Goal: Book appointment/travel/reservation

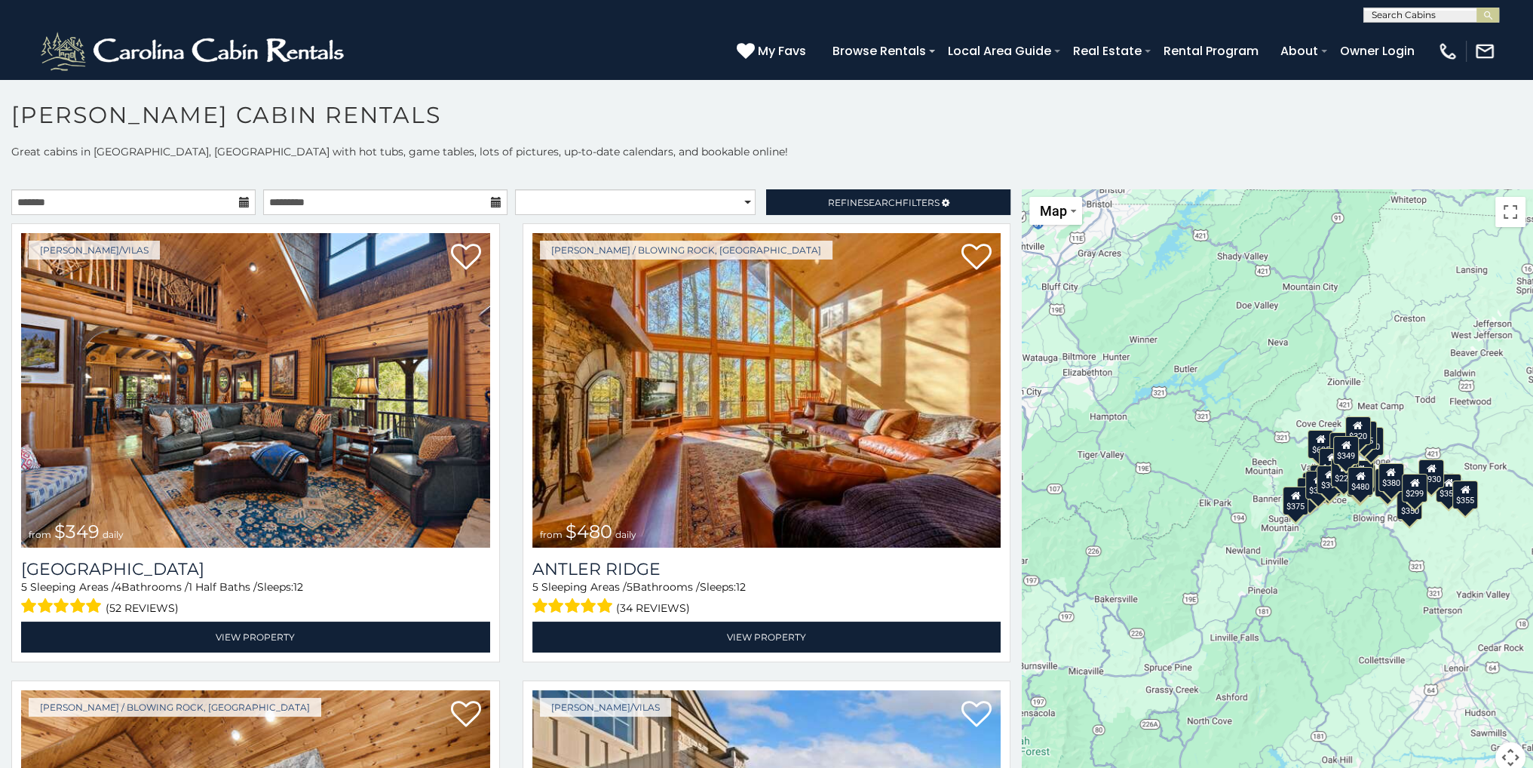
click at [241, 200] on icon at bounding box center [244, 202] width 11 height 11
click at [160, 210] on input "text" at bounding box center [133, 202] width 244 height 26
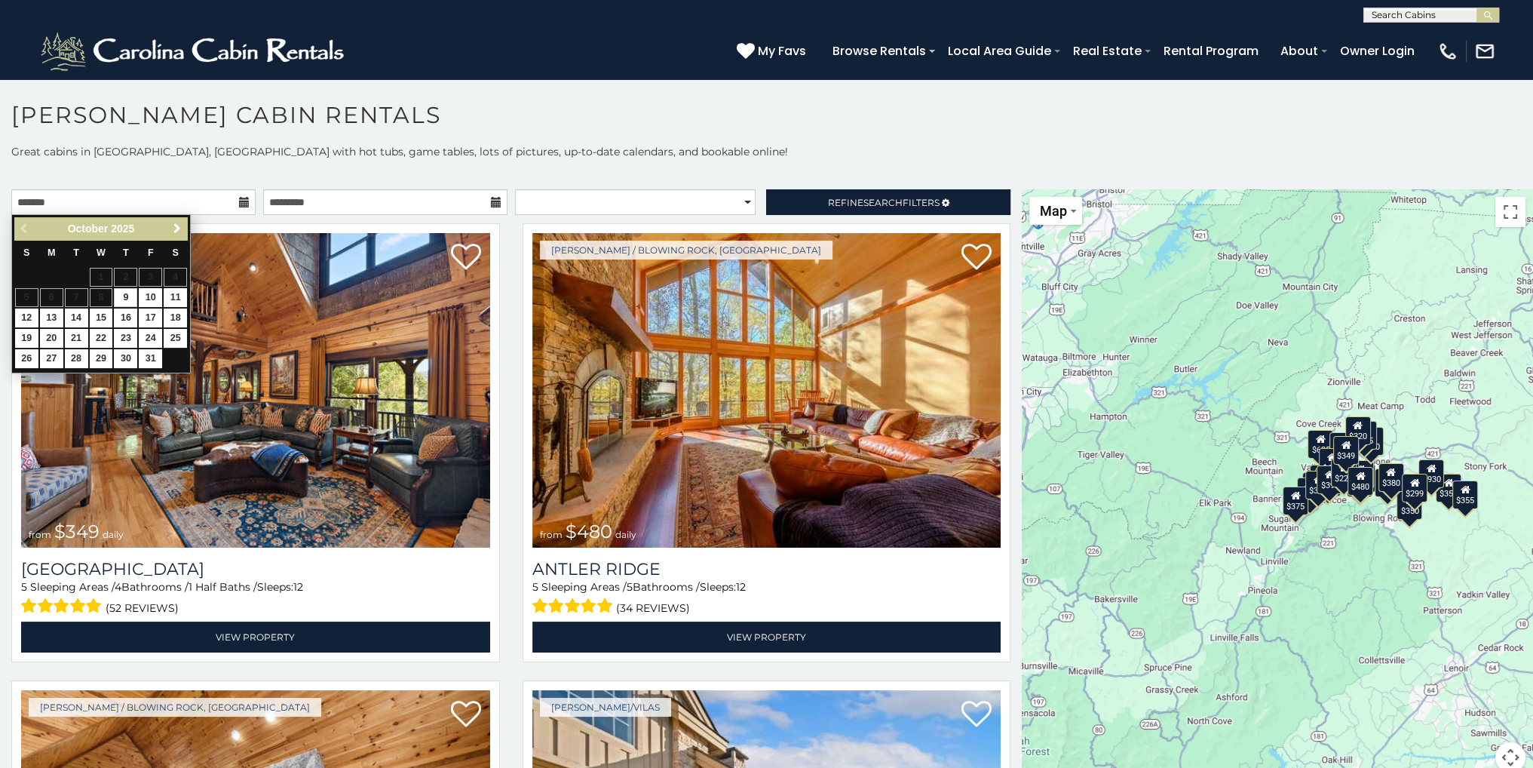
click at [174, 227] on span "Next" at bounding box center [177, 228] width 12 height 12
click at [28, 360] on link "28" at bounding box center [26, 358] width 23 height 19
type input "**********"
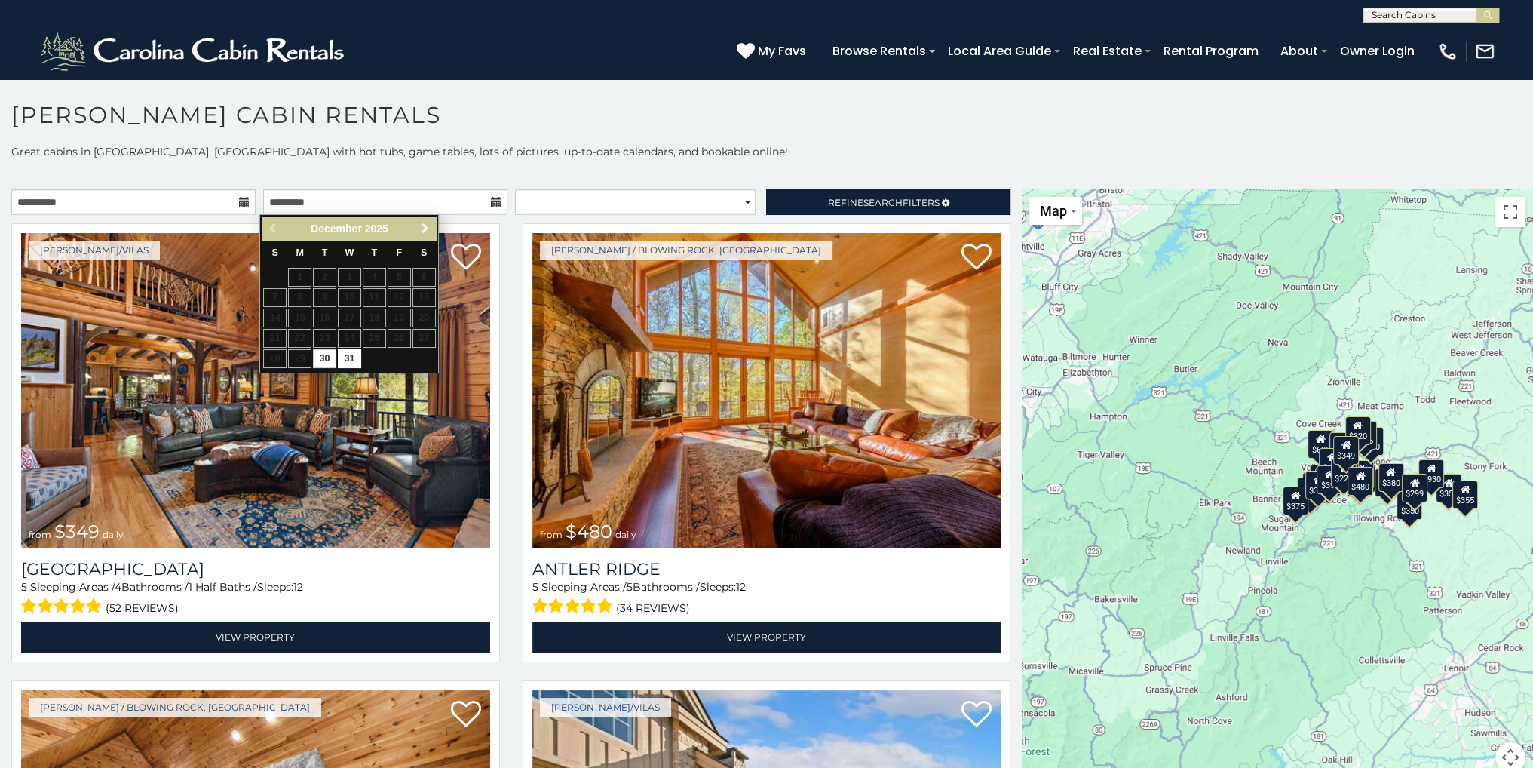
click at [431, 229] on link "Next" at bounding box center [424, 228] width 19 height 19
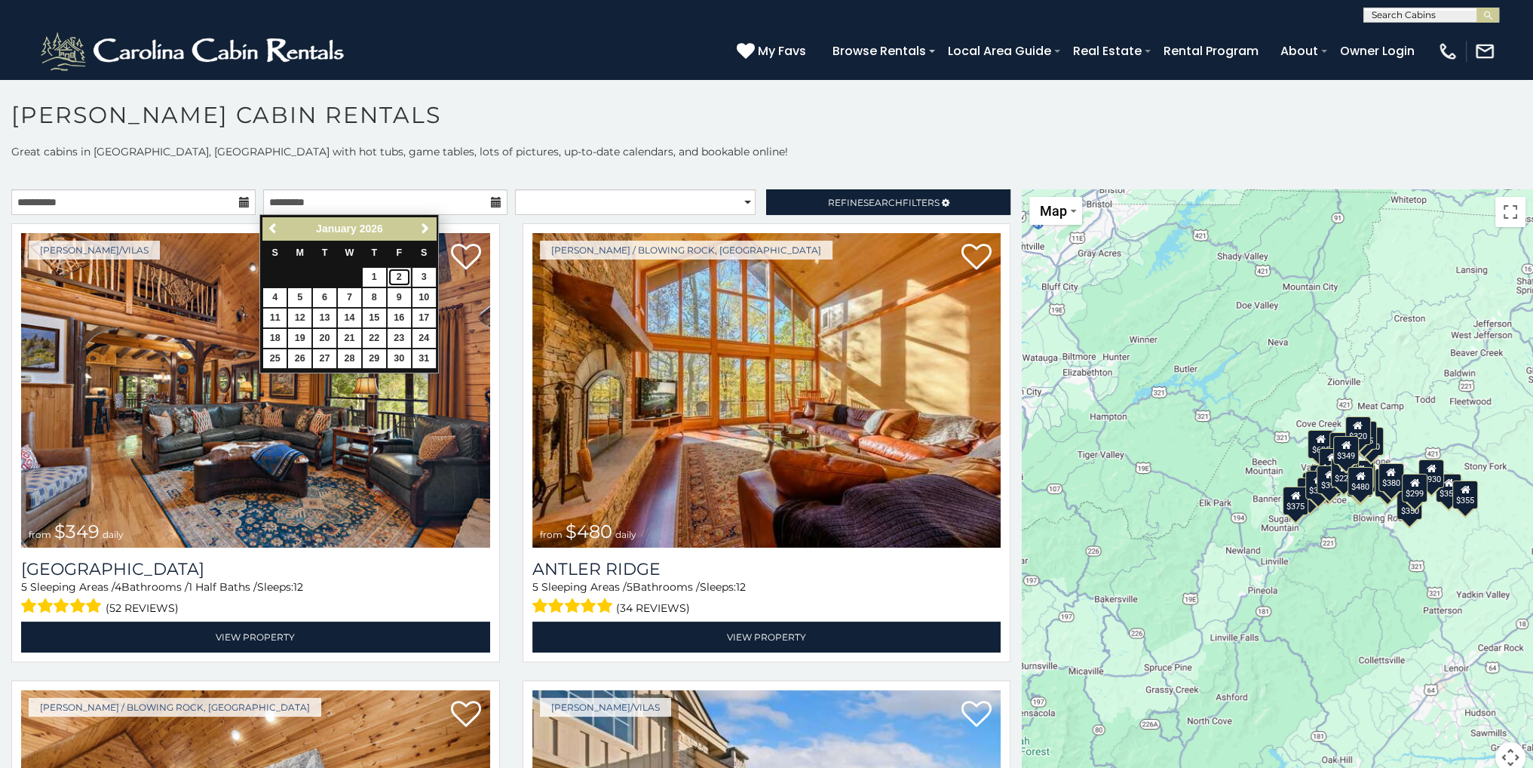
click at [399, 278] on link "2" at bounding box center [399, 277] width 23 height 19
type input "**********"
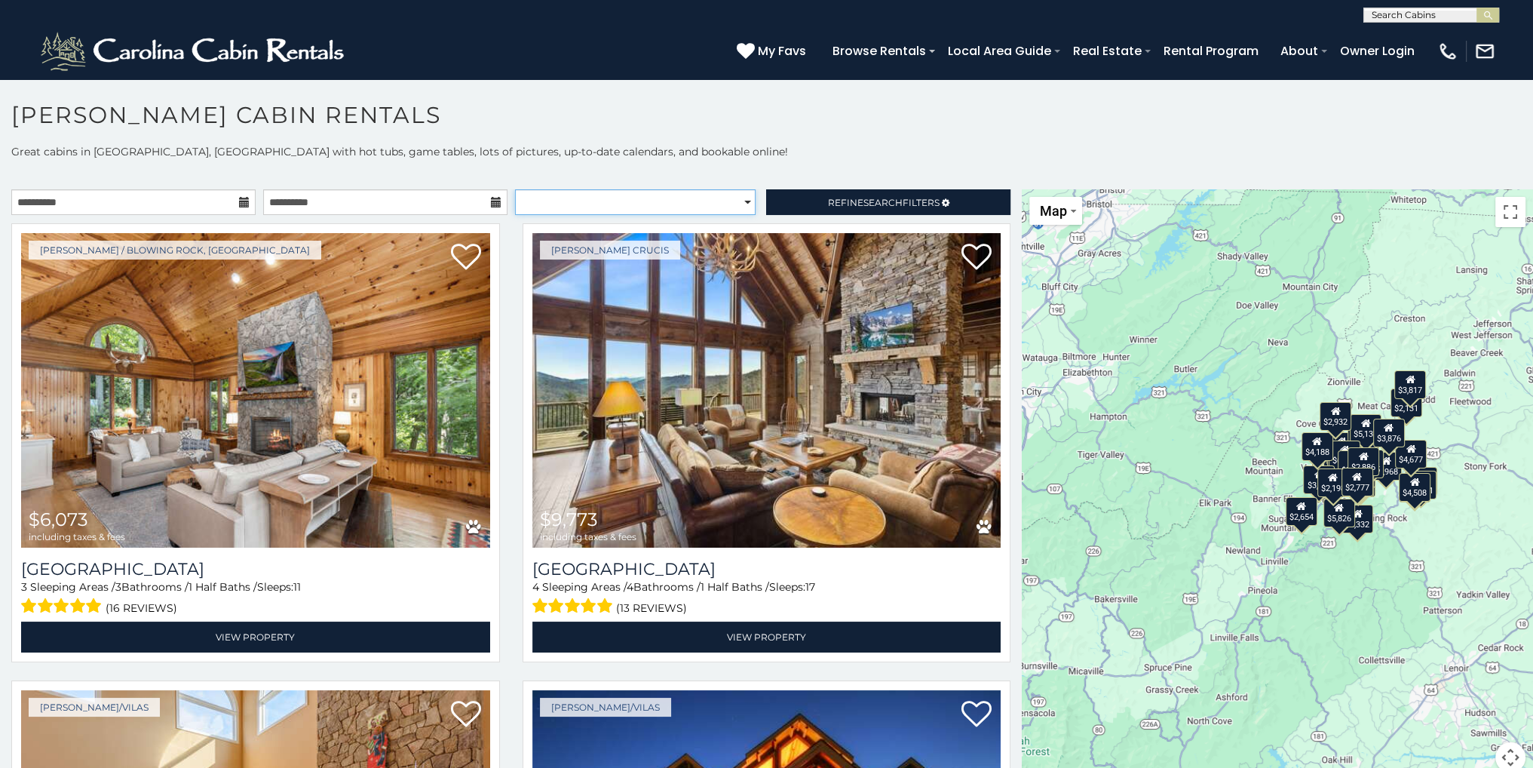
click at [745, 202] on select "**********" at bounding box center [635, 202] width 241 height 26
click at [660, 151] on p "Great cabins in [GEOGRAPHIC_DATA], [GEOGRAPHIC_DATA] with hot tubs, game tables…" at bounding box center [766, 151] width 1533 height 15
click at [1417, 372] on div "$3,817" at bounding box center [1410, 384] width 32 height 29
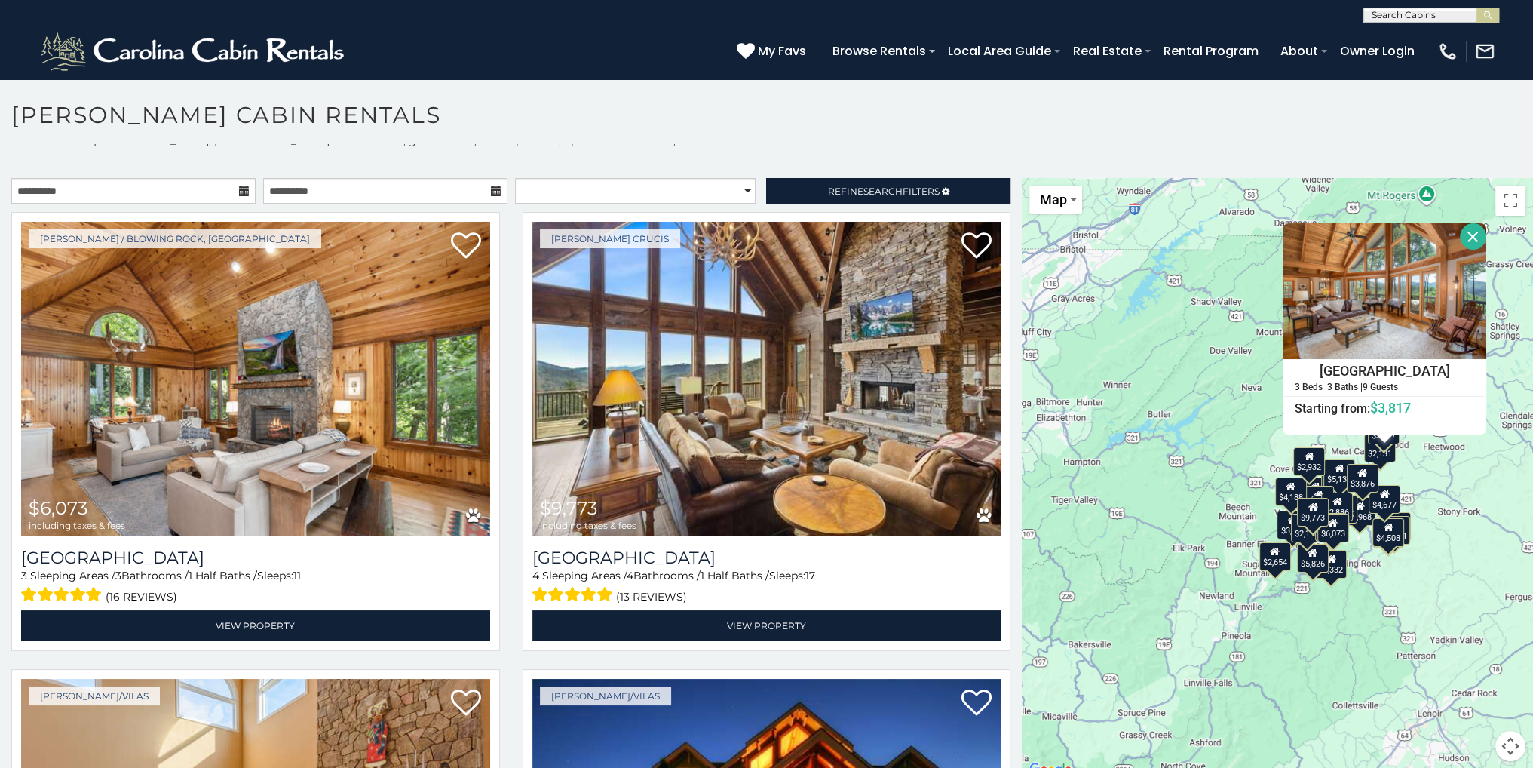
scroll to position [14, 0]
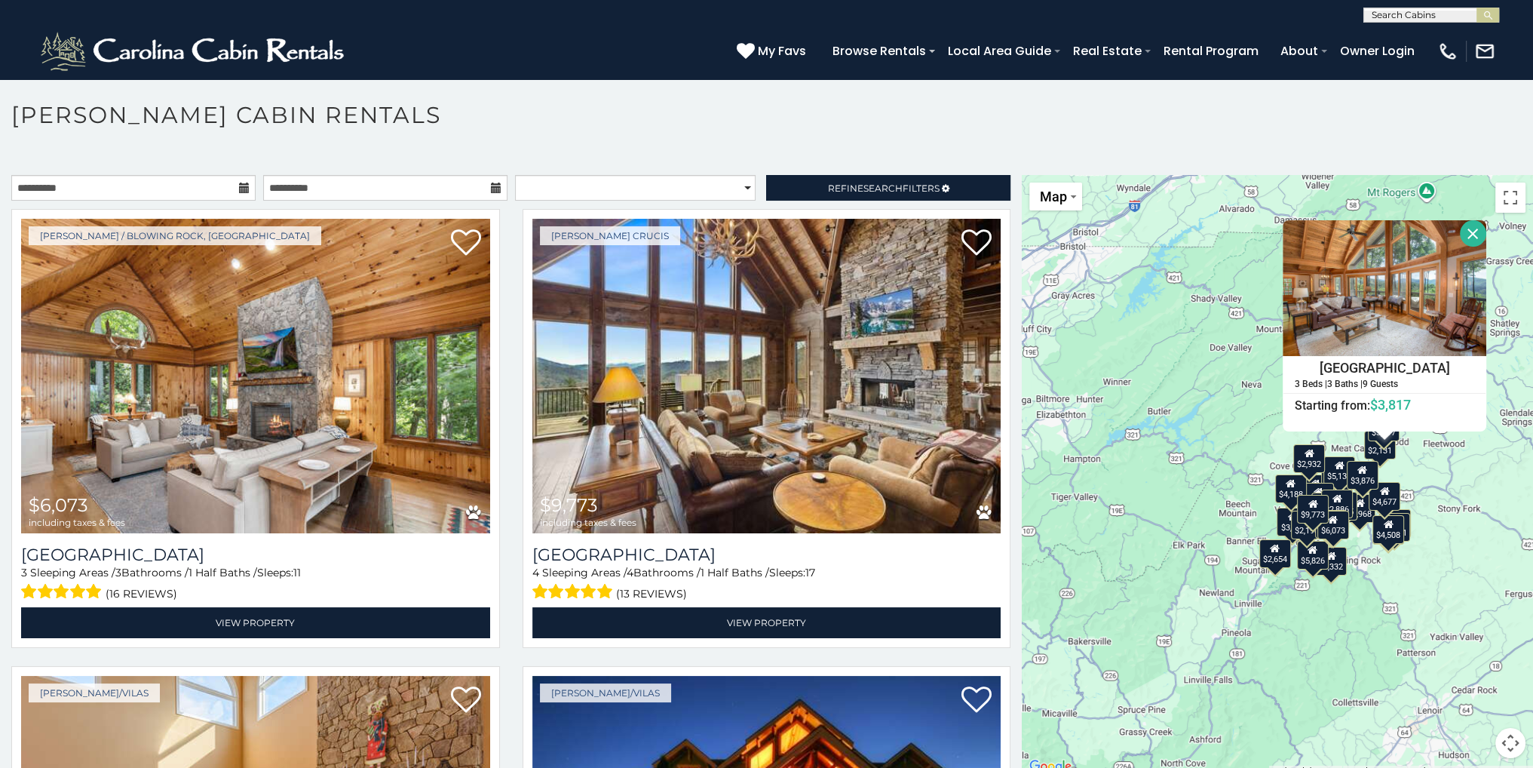
click at [1418, 570] on div "$6,073 $9,773 $6,658 $9,150 $3,744 $3,987 $4,693 $2,782 $2,968 $3,768 $2,965 $3…" at bounding box center [1277, 475] width 511 height 601
click at [1219, 477] on div "$6,073 $9,773 $6,658 $9,150 $3,744 $3,987 $4,693 $2,782 $2,968 $3,768 $2,965 $3…" at bounding box center [1277, 475] width 511 height 601
click at [1224, 461] on div "$6,073 $9,773 $6,658 $9,150 $3,744 $3,987 $4,693 $2,782 $2,968 $3,768 $2,965 $3…" at bounding box center [1277, 475] width 511 height 601
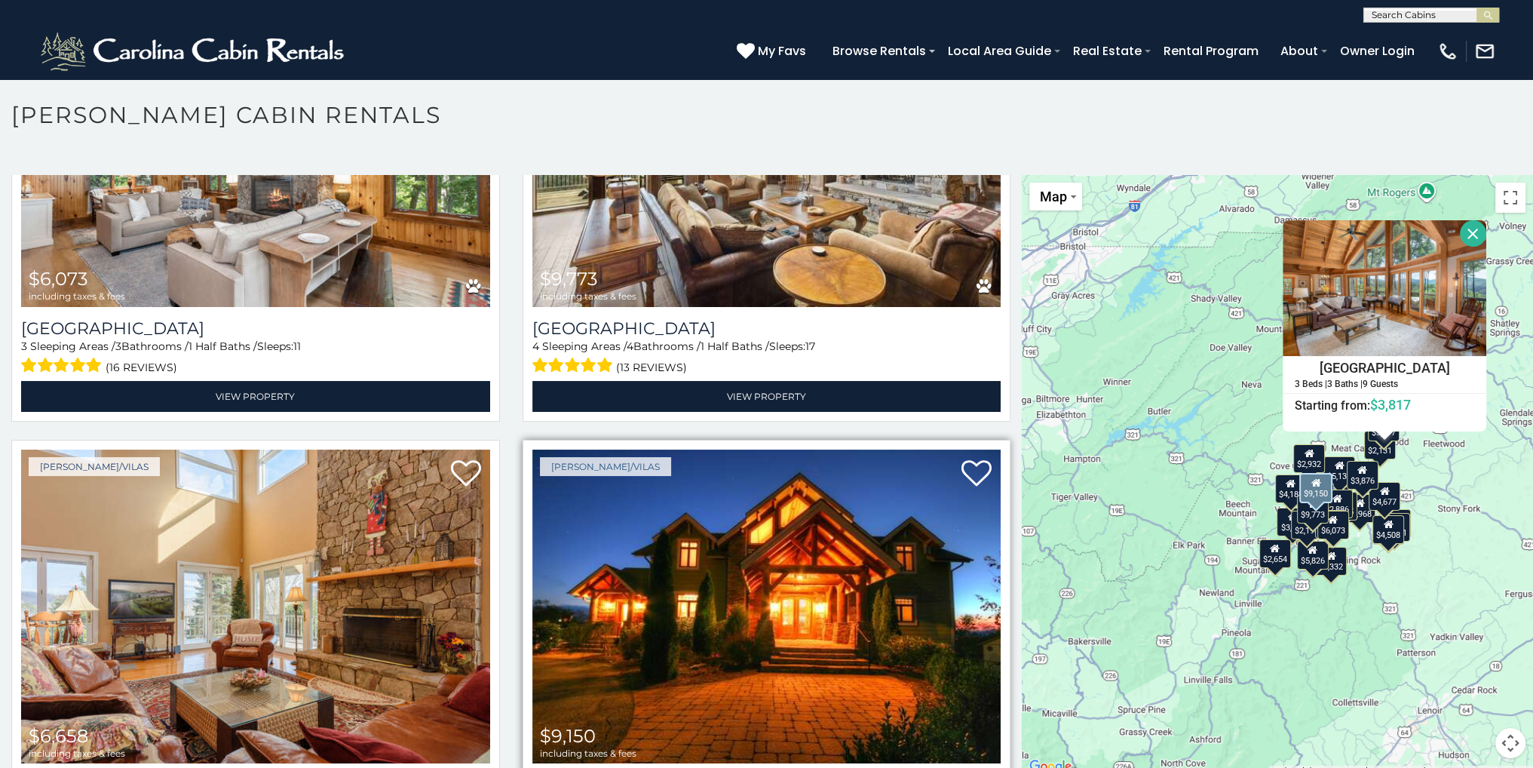
scroll to position [0, 0]
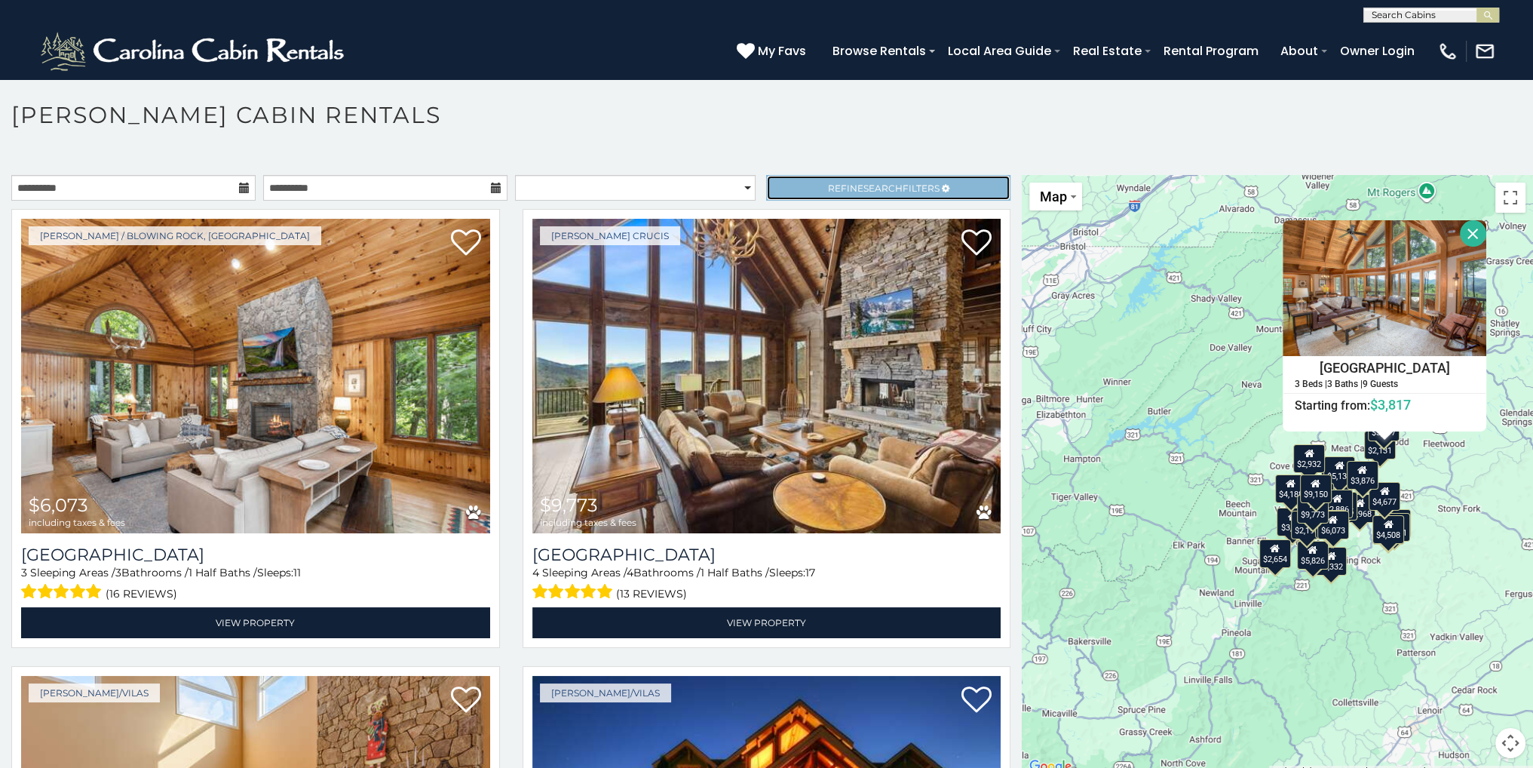
click at [863, 188] on span "Search" at bounding box center [882, 187] width 39 height 11
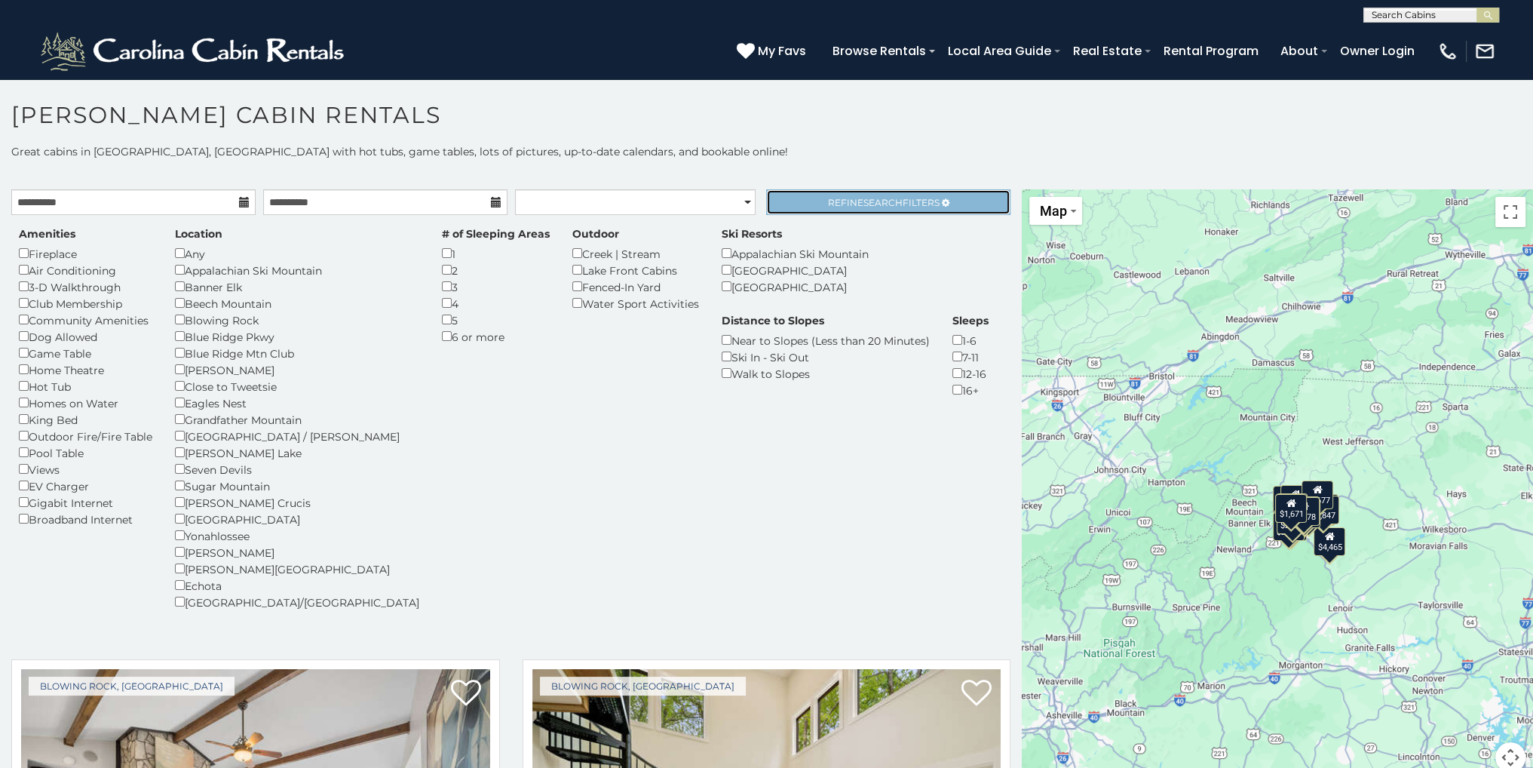
click at [845, 200] on span "Refine Search Filters" at bounding box center [884, 202] width 112 height 11
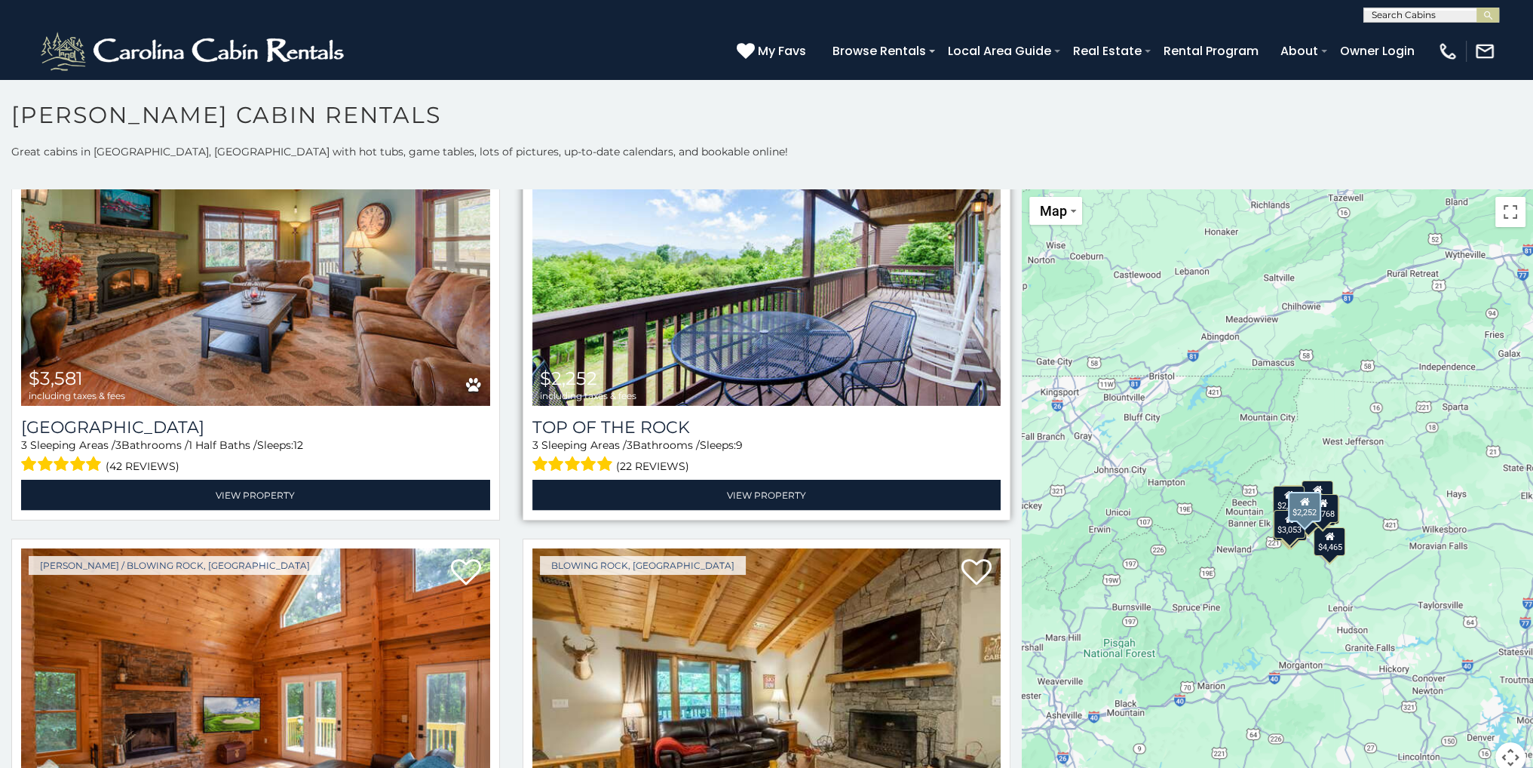
scroll to position [4373, 0]
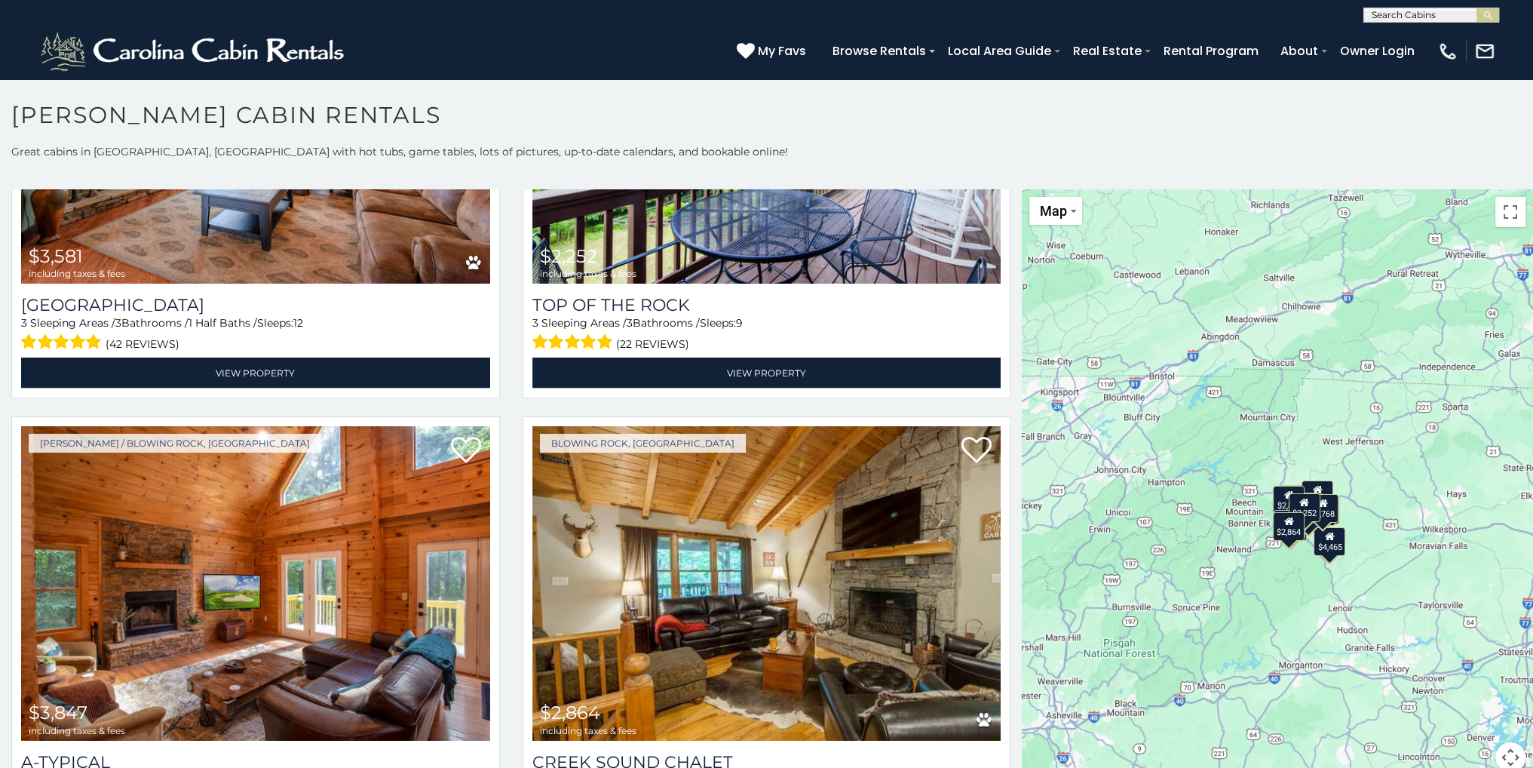
click at [1349, 493] on div "$5,392 $2,515 $6,073 $4,693 $2,766 $4,927 $4,508 $2,055 $4,032 $2,859 $2,380 $4…" at bounding box center [1277, 489] width 511 height 601
click at [1357, 507] on div "$5,392 $2,515 $6,073 $4,693 $2,766 $4,927 $4,508 $2,055 $4,032 $2,859 $2,380 $4…" at bounding box center [1277, 489] width 511 height 601
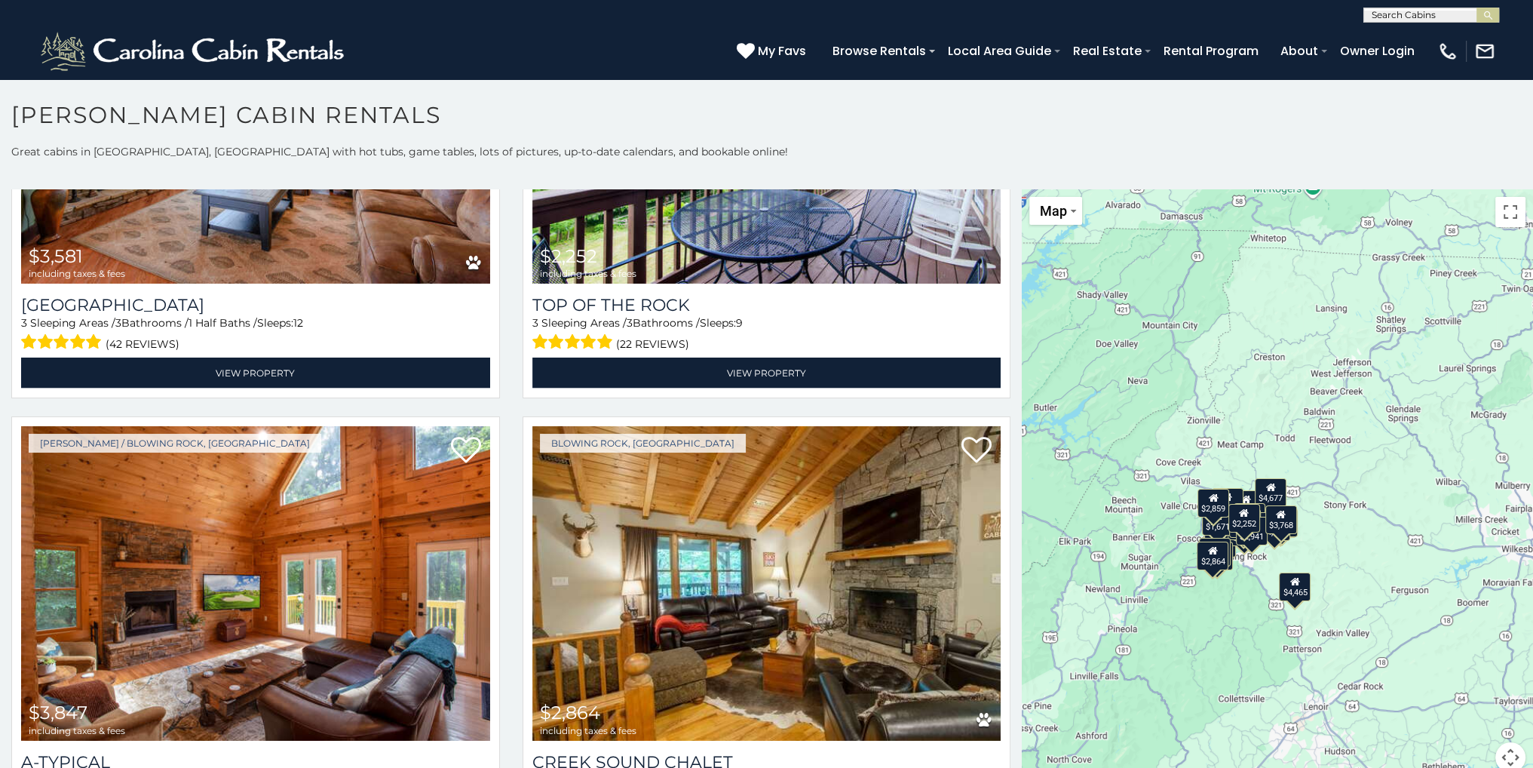
click at [1238, 575] on div "$5,392 $2,515 $6,073 $4,693 $2,766 $4,927 $4,508 $2,055 $4,032 $2,859 $2,380 $4…" at bounding box center [1277, 489] width 511 height 601
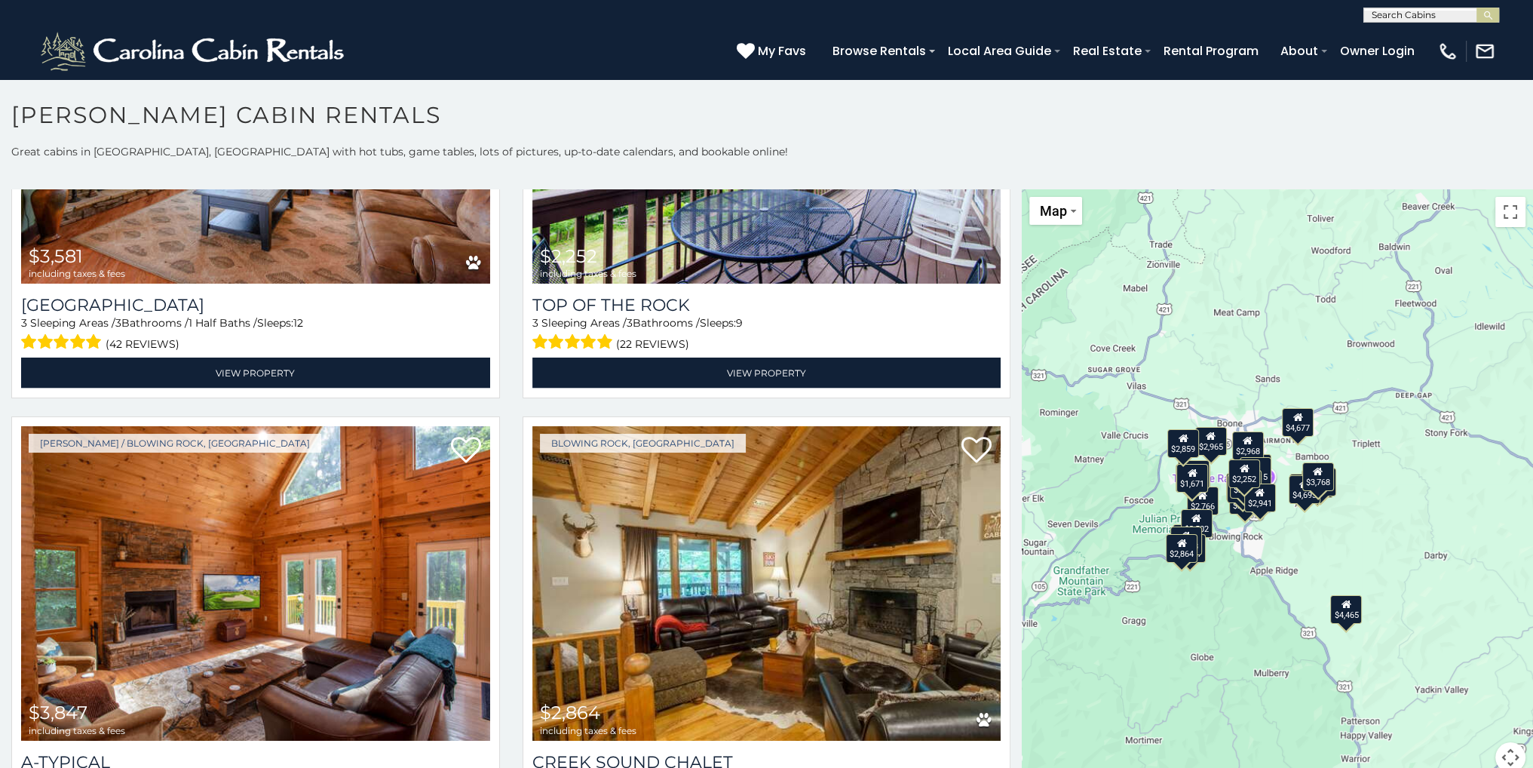
click at [1243, 556] on div "$5,392 $2,515 $6,073 $4,693 $2,766 $4,927 $4,508 $2,055 $4,032 $2,859 $2,380 $4…" at bounding box center [1277, 489] width 511 height 601
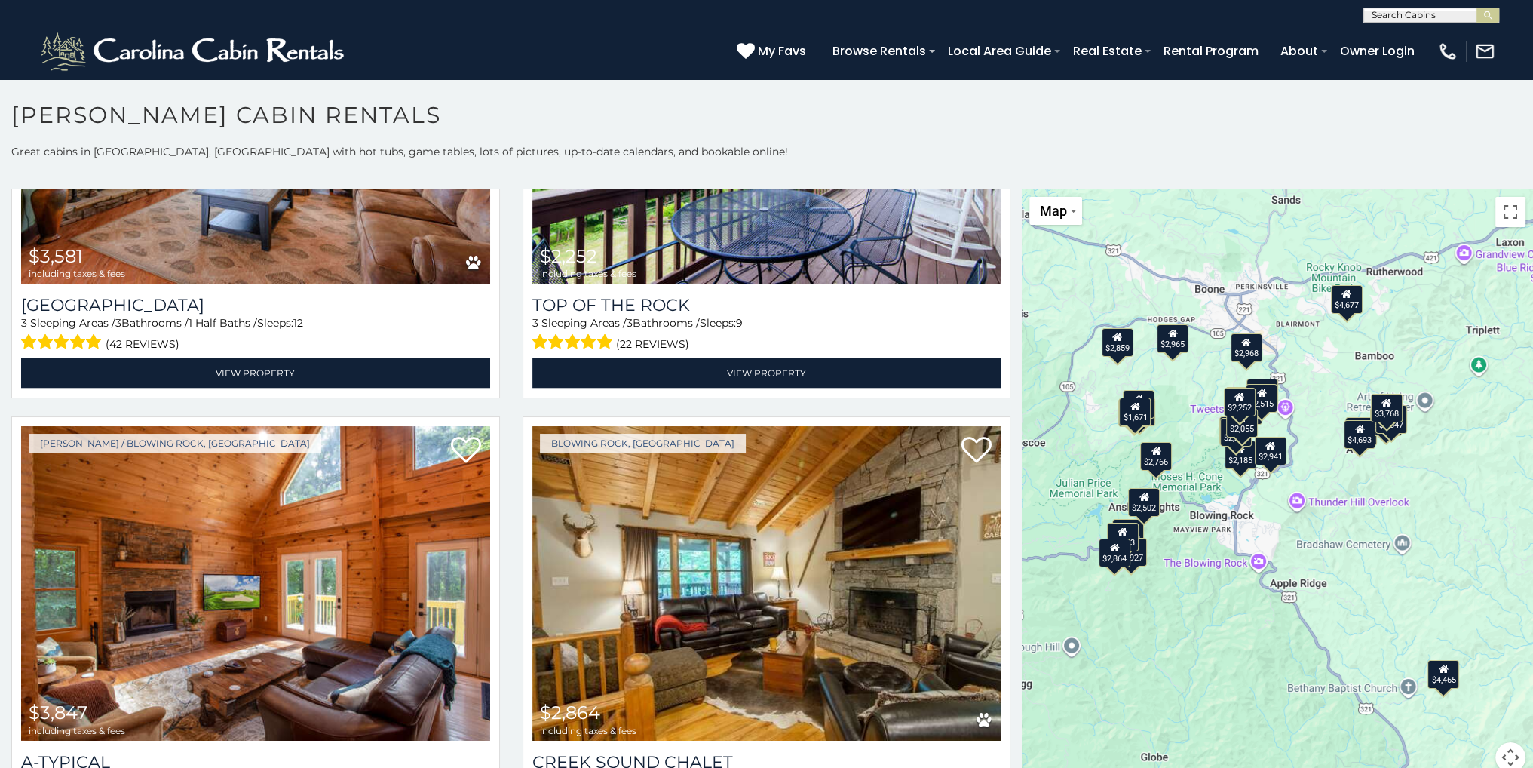
click at [1173, 375] on div "$5,392 $2,515 $6,073 $4,693 $2,766 $4,927 $4,508 $2,055 $4,032 $2,859 $2,380 $4…" at bounding box center [1277, 489] width 511 height 601
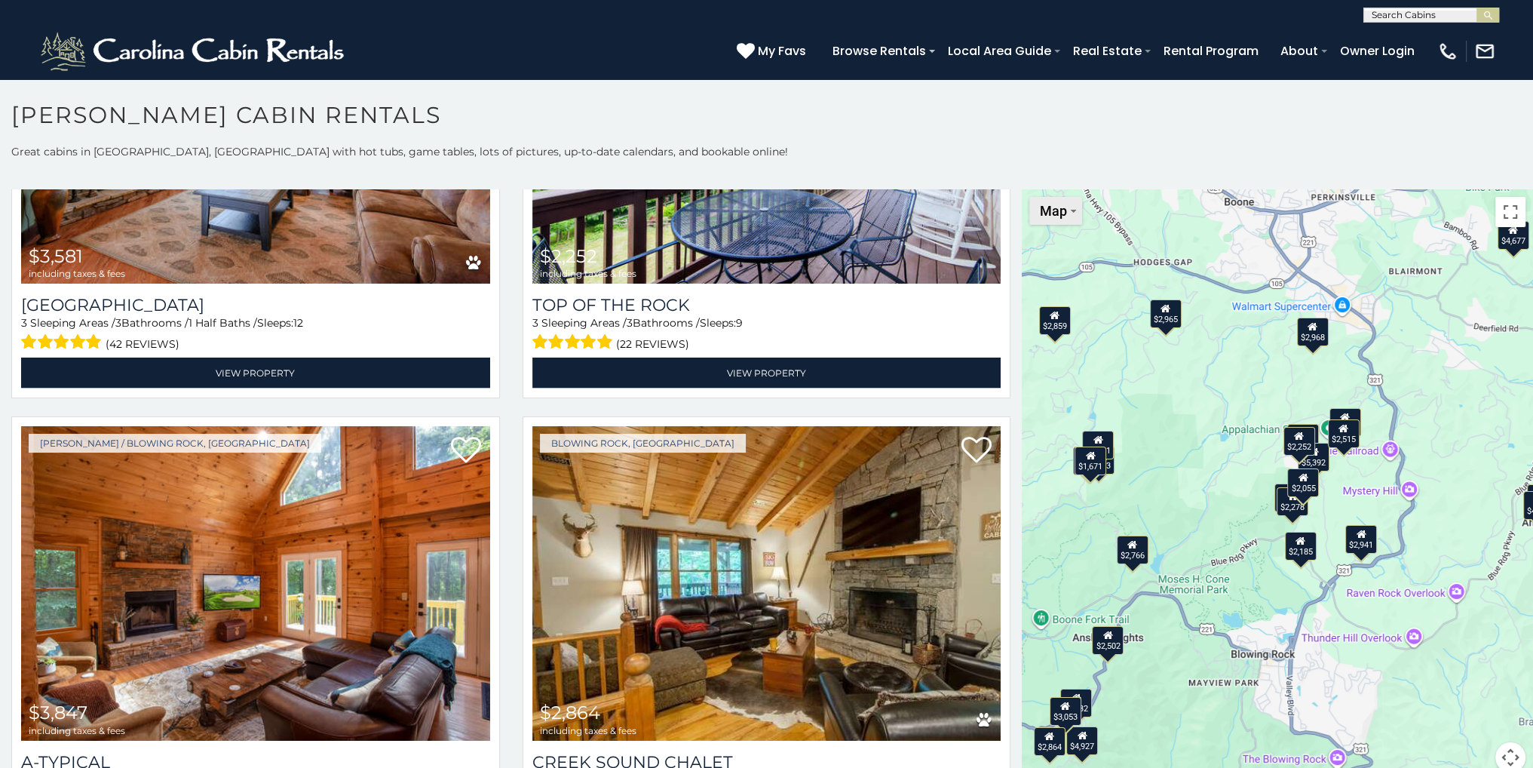
click at [1071, 210] on img "Change map style" at bounding box center [1073, 211] width 5 height 3
click at [1062, 236] on li "Satellite" at bounding box center [1074, 237] width 87 height 23
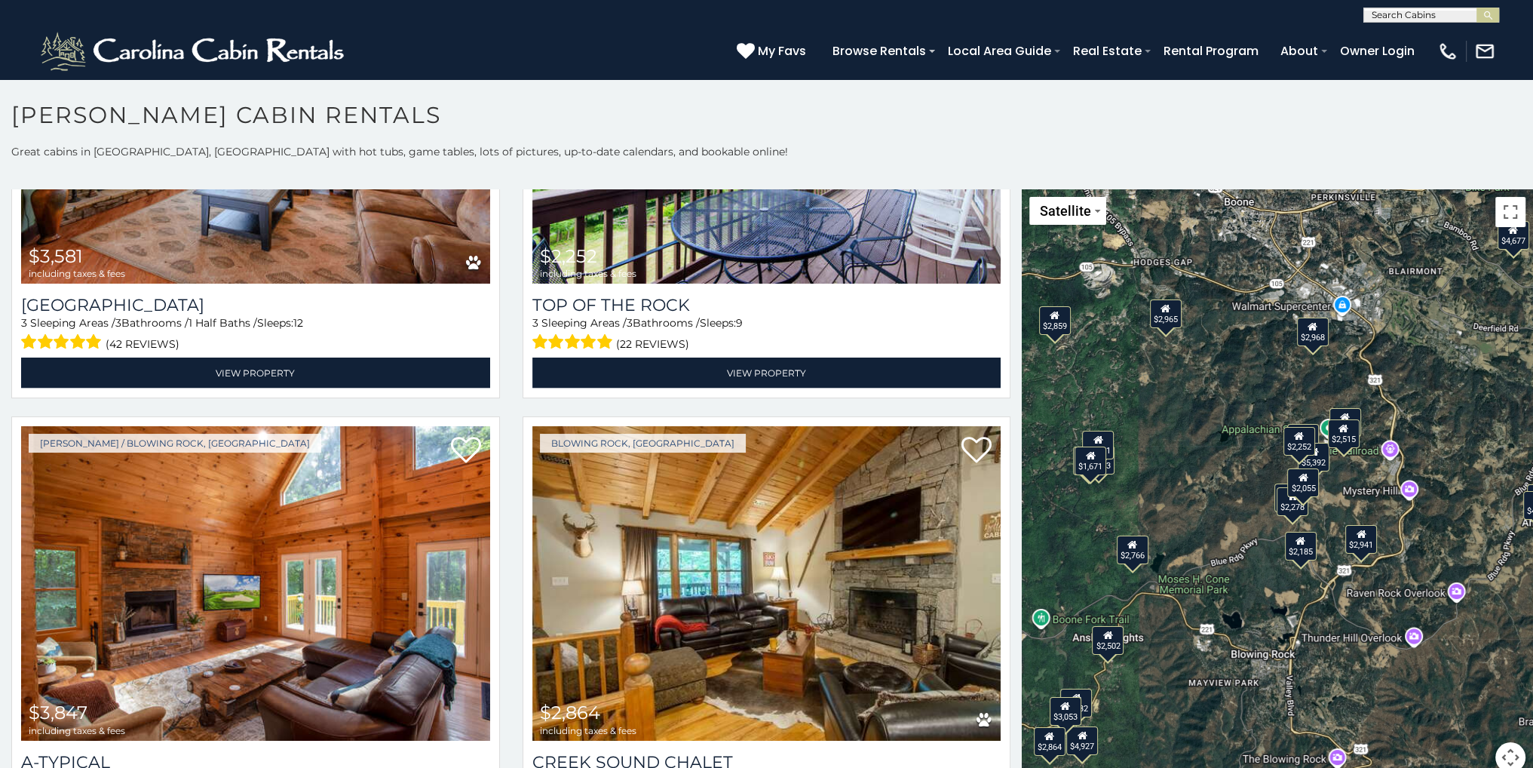
click at [1249, 464] on div "$5,392 $2,515 $6,073 $4,693 $2,766 $4,927 $4,508 $2,055 $4,032 $2,859 $2,380 $4…" at bounding box center [1277, 489] width 511 height 601
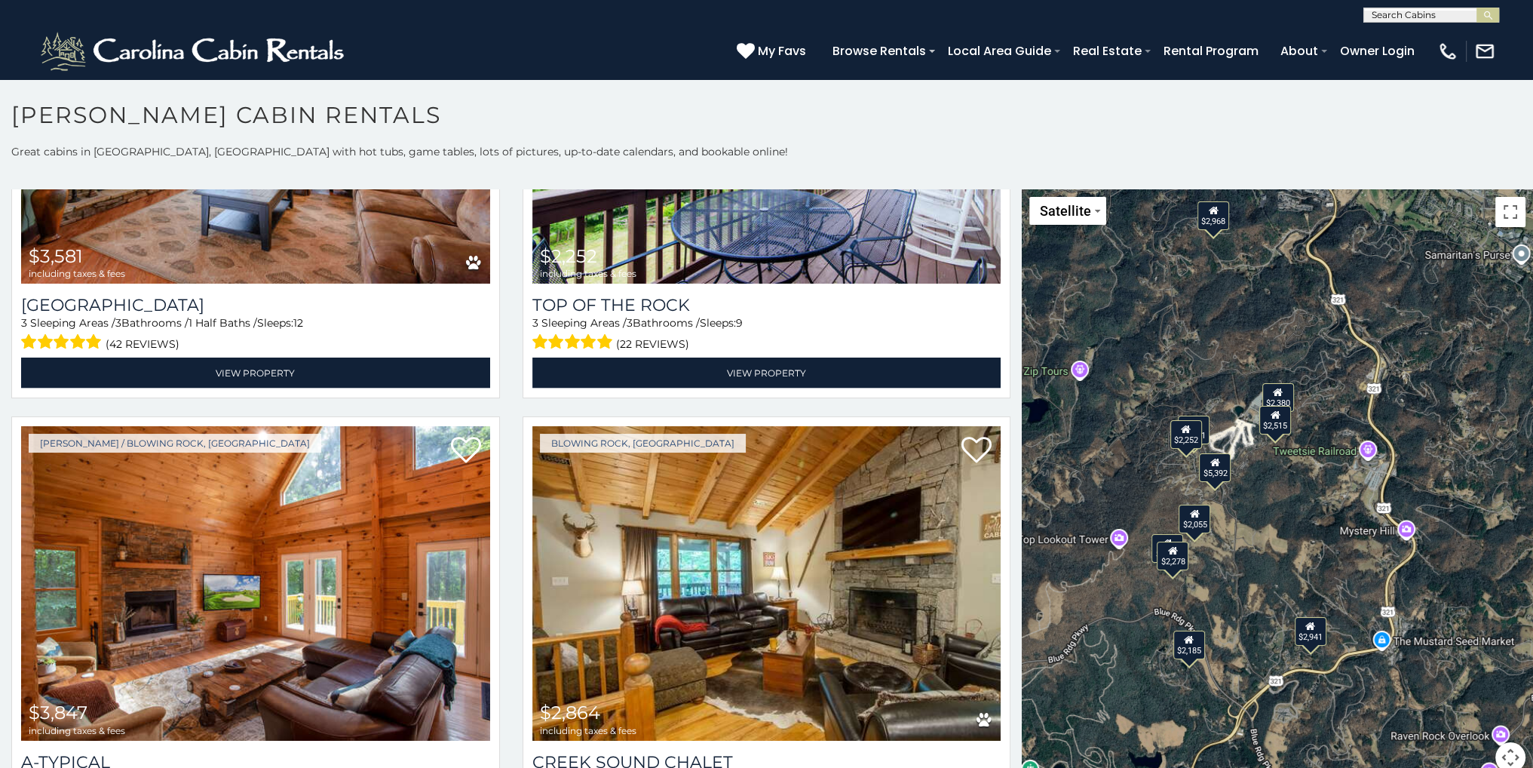
drag, startPoint x: 1281, startPoint y: 453, endPoint x: 1123, endPoint y: 458, distance: 158.4
click at [1123, 458] on div "$5,392 $2,515 $6,073 $4,693 $2,766 $4,927 $4,508 $2,055 $4,032 $2,859 $2,380 $4…" at bounding box center [1277, 489] width 511 height 601
click at [1249, 447] on div "$5,392 $2,515 $6,073 $4,693 $2,766 $4,927 $4,508 $2,055 $4,032 $2,859 $2,380 $4…" at bounding box center [1277, 489] width 511 height 601
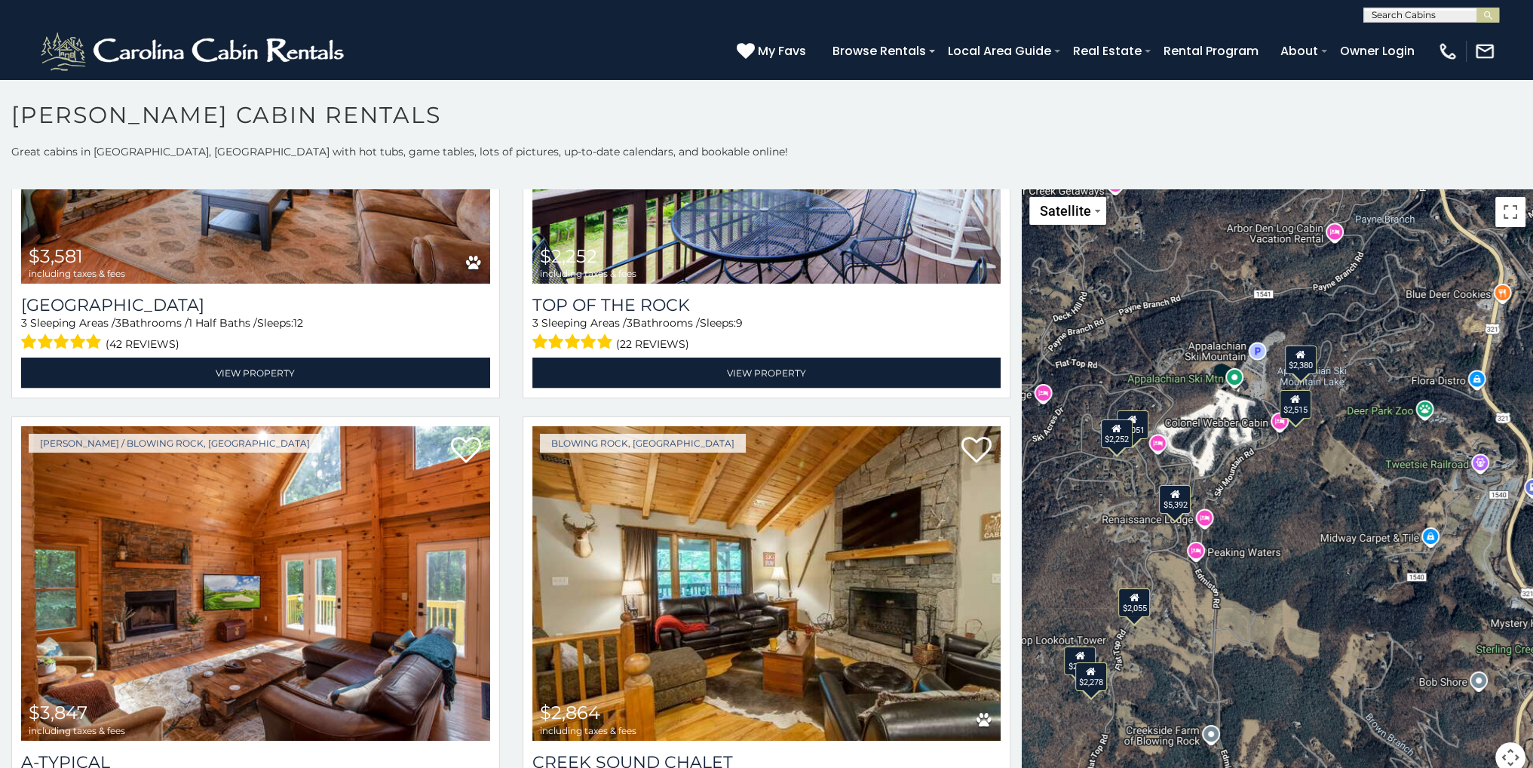
click at [1231, 446] on div "$5,392 $2,515 $6,073 $4,693 $2,766 $4,927 $4,508 $2,055 $4,032 $2,859 $2,380 $4…" at bounding box center [1277, 489] width 511 height 601
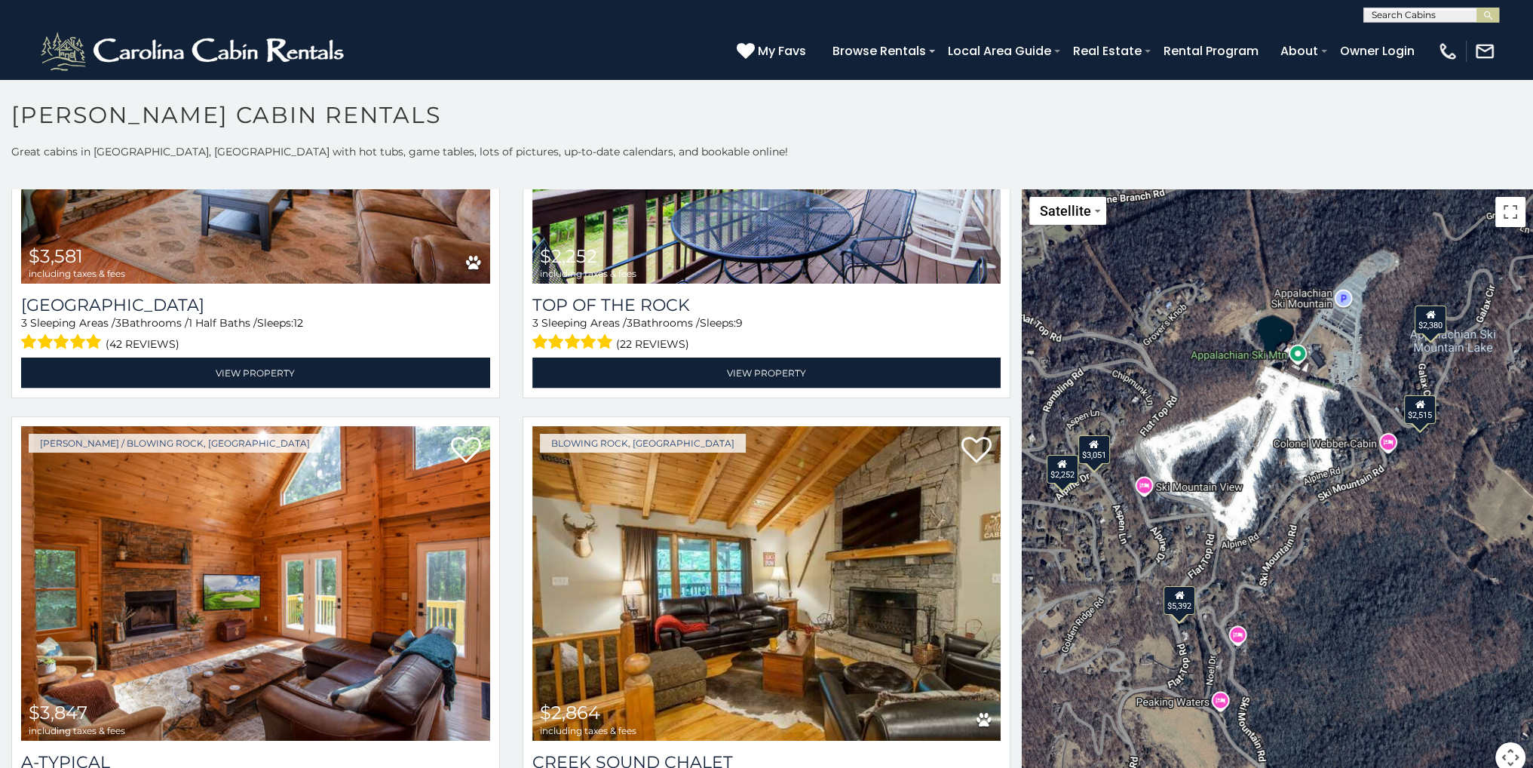
drag, startPoint x: 1212, startPoint y: 414, endPoint x: 1278, endPoint y: 450, distance: 75.6
click at [1278, 450] on div "$5,392 $2,515 $6,073 $4,693 $2,766 $4,927 $4,508 $2,055 $4,032 $2,859 $2,380 $4…" at bounding box center [1277, 489] width 511 height 601
